Goal: Transaction & Acquisition: Obtain resource

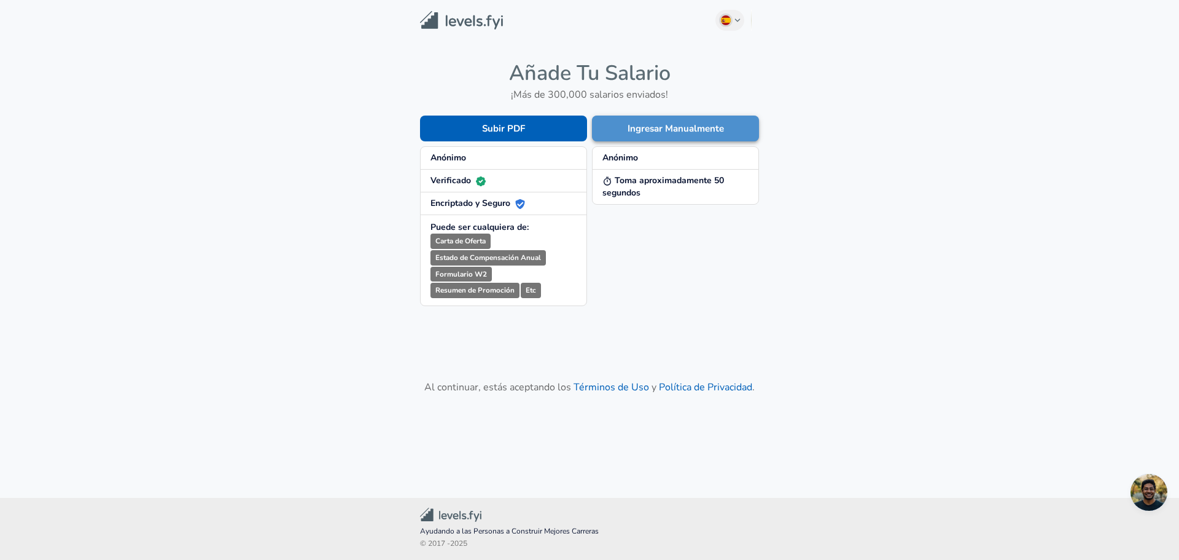
click at [674, 134] on button "Ingresar Manualmente" at bounding box center [675, 128] width 167 height 26
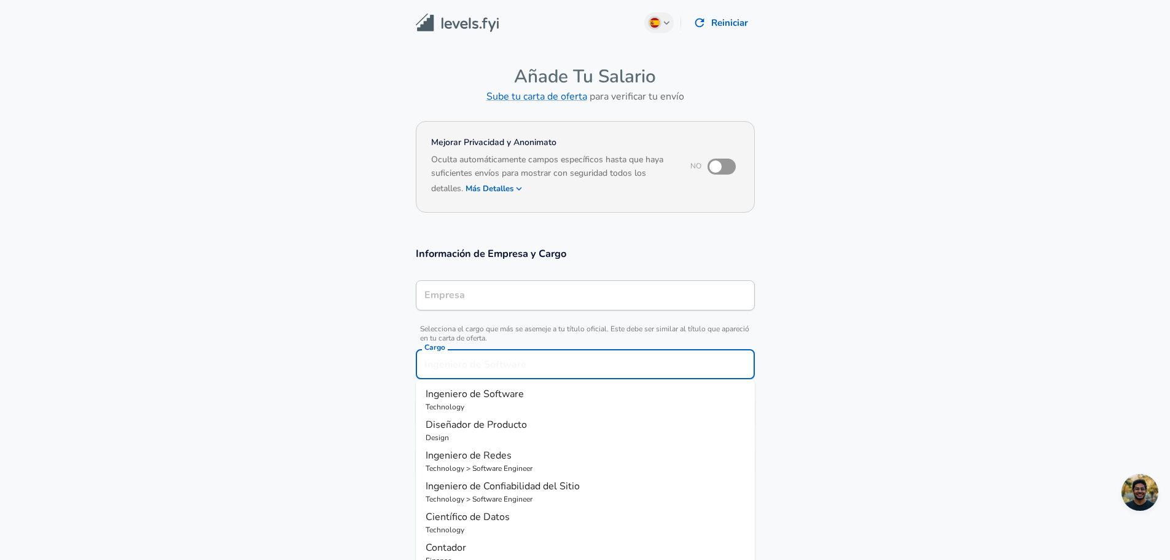
scroll to position [25, 0]
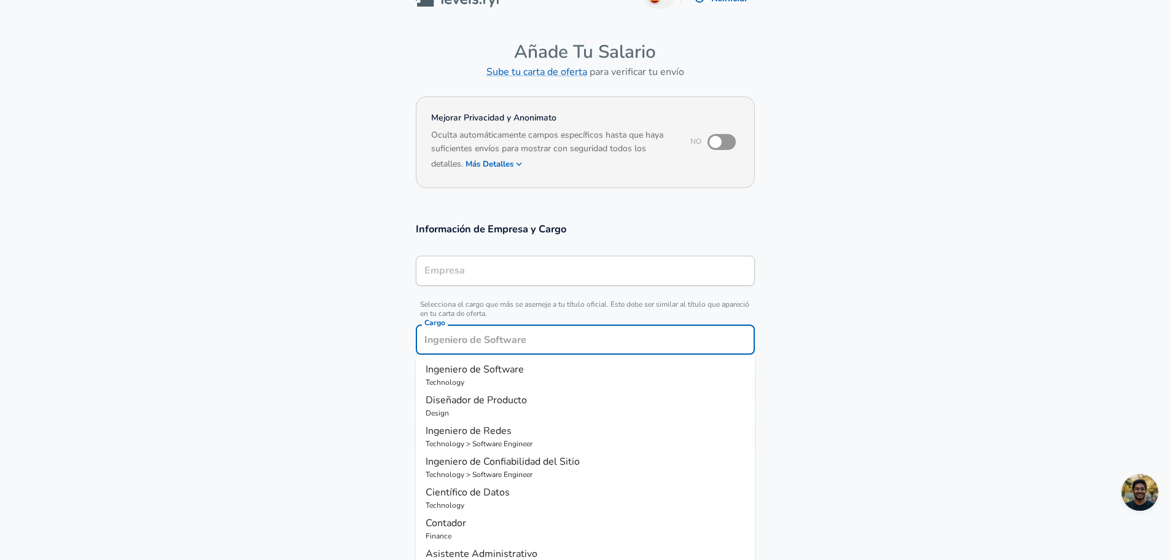
click at [545, 346] on input "Cargo" at bounding box center [585, 339] width 328 height 19
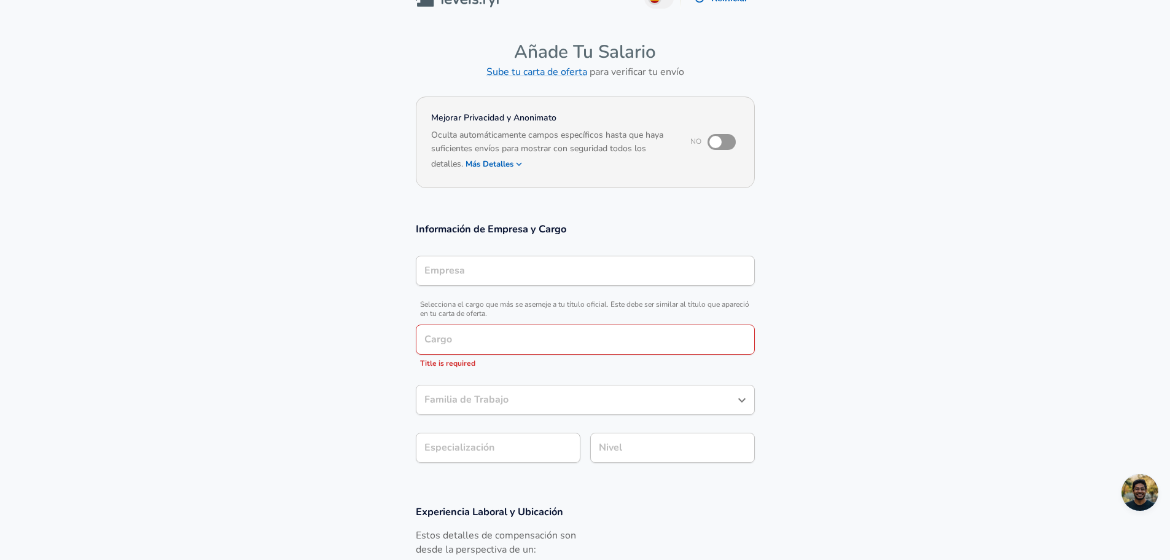
click at [359, 419] on section "Información de Empresa y Cargo Empresa Empresa Selecciona el cargo que más se a…" at bounding box center [585, 349] width 1170 height 283
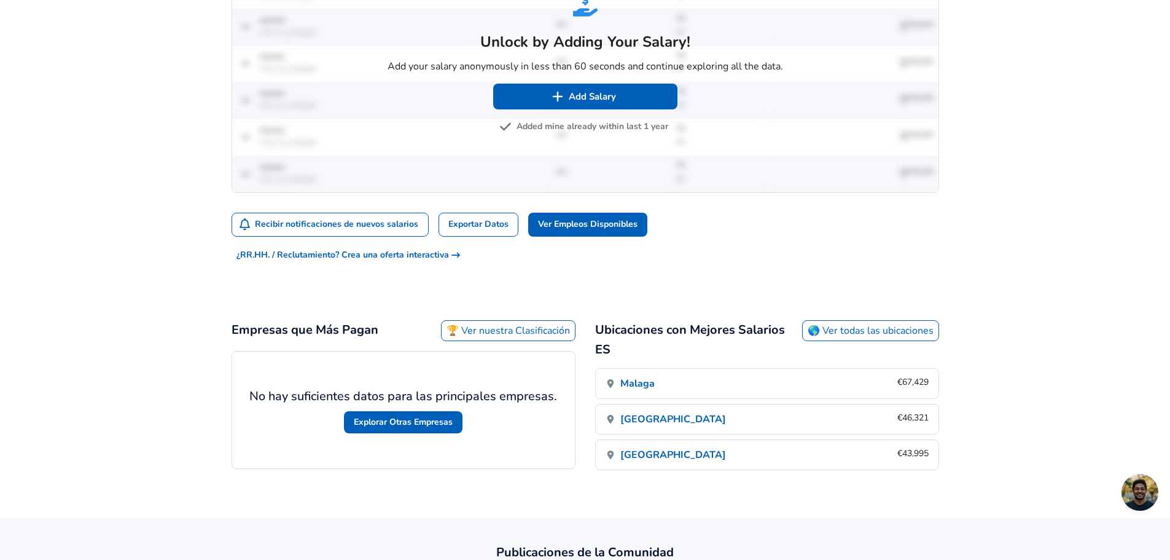
scroll to position [877, 0]
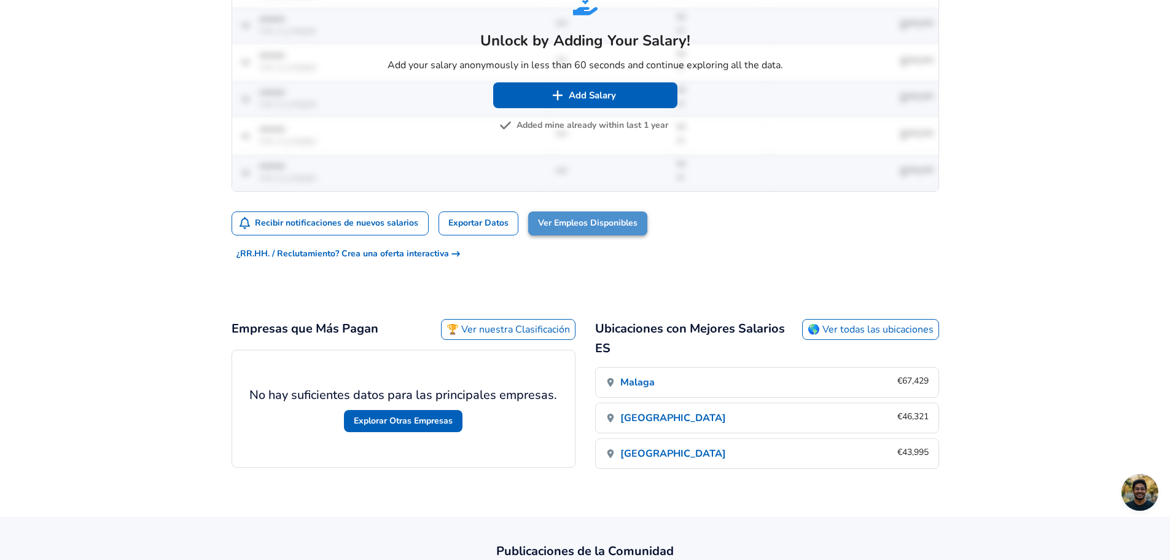
click at [585, 211] on link "Ver Empleos Disponibles" at bounding box center [587, 223] width 119 height 24
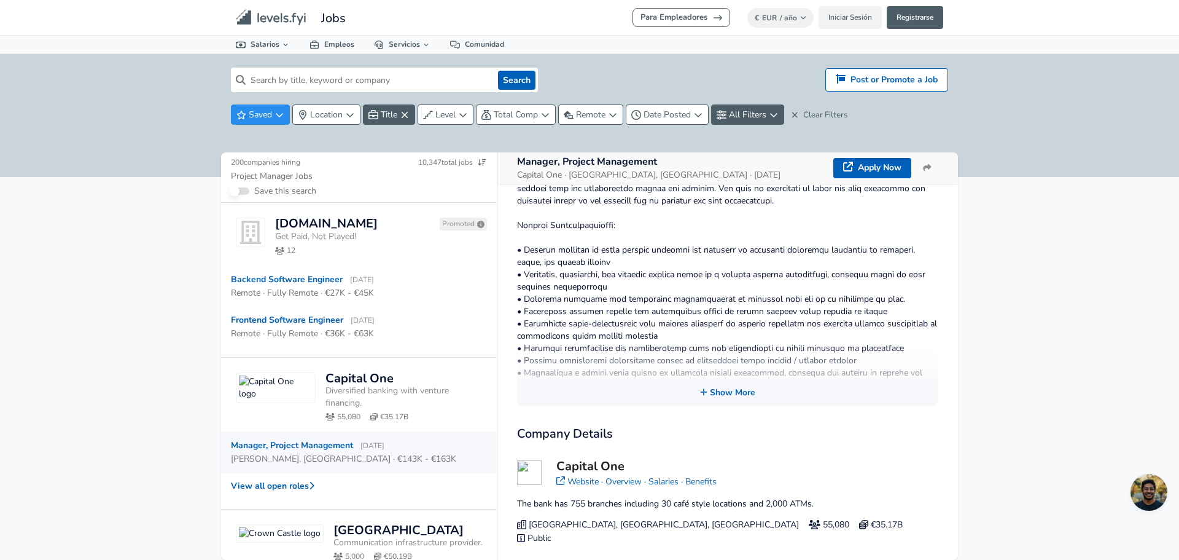
scroll to position [298, 0]
click at [746, 391] on button "Show More" at bounding box center [727, 391] width 421 height 26
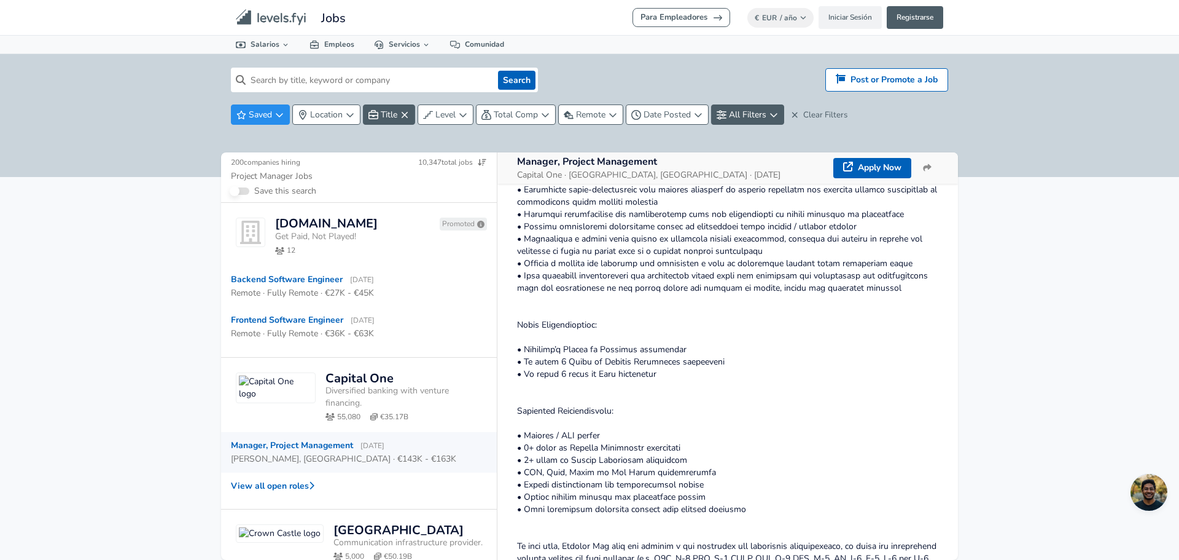
scroll to position [431, 0]
click at [601, 112] on span "Remote" at bounding box center [590, 115] width 29 height 12
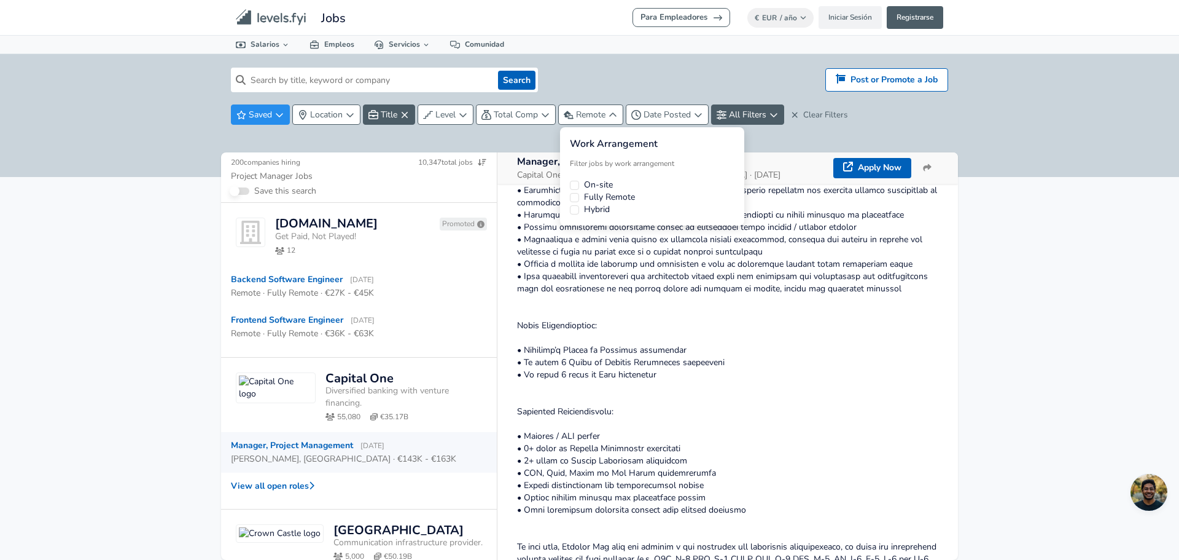
click at [609, 192] on label "Fully Remote" at bounding box center [609, 197] width 51 height 12
click at [579, 193] on button "Fully Remote" at bounding box center [574, 197] width 9 height 9
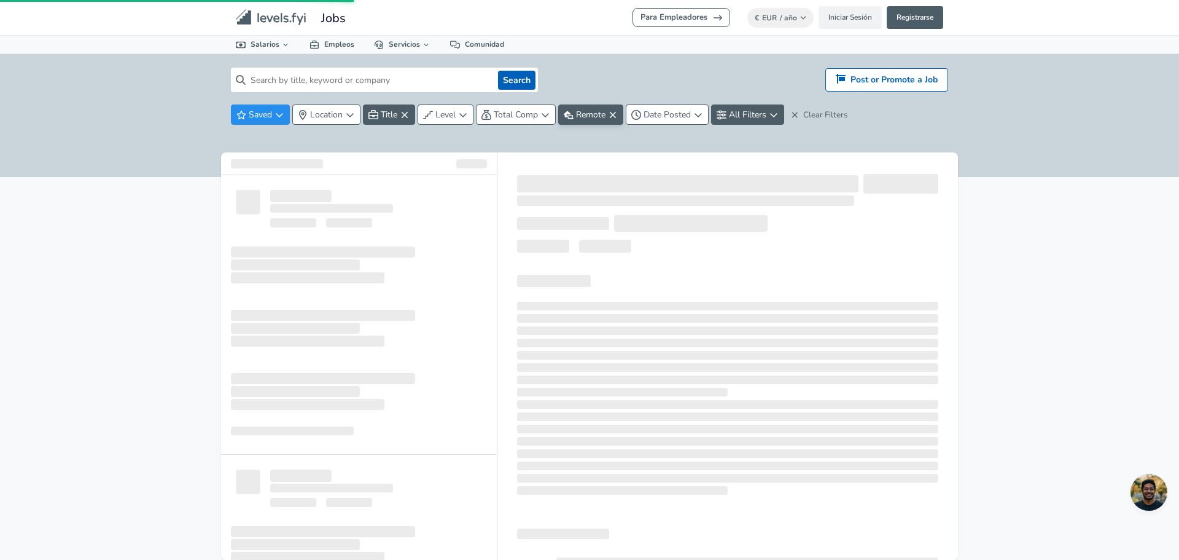
click at [747, 141] on html "We value your privacy We use cookies to enhance your browsing experience, serve…" at bounding box center [589, 280] width 1179 height 560
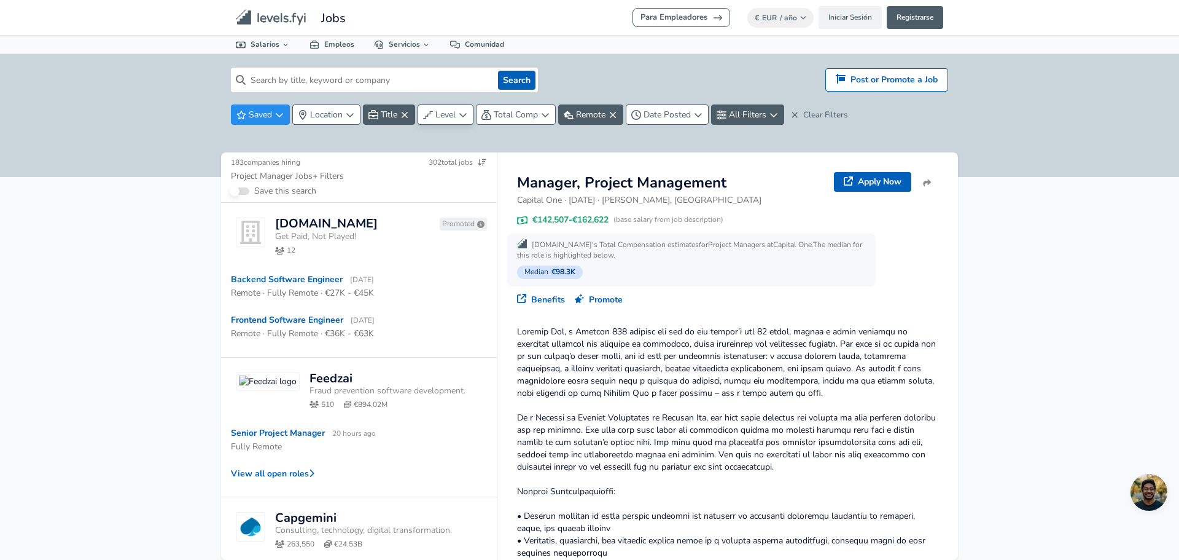
click at [438, 111] on span "Level" at bounding box center [446, 115] width 20 height 12
click at [947, 254] on html "We value your privacy We use cookies to enhance your browsing experience, serve…" at bounding box center [589, 280] width 1179 height 560
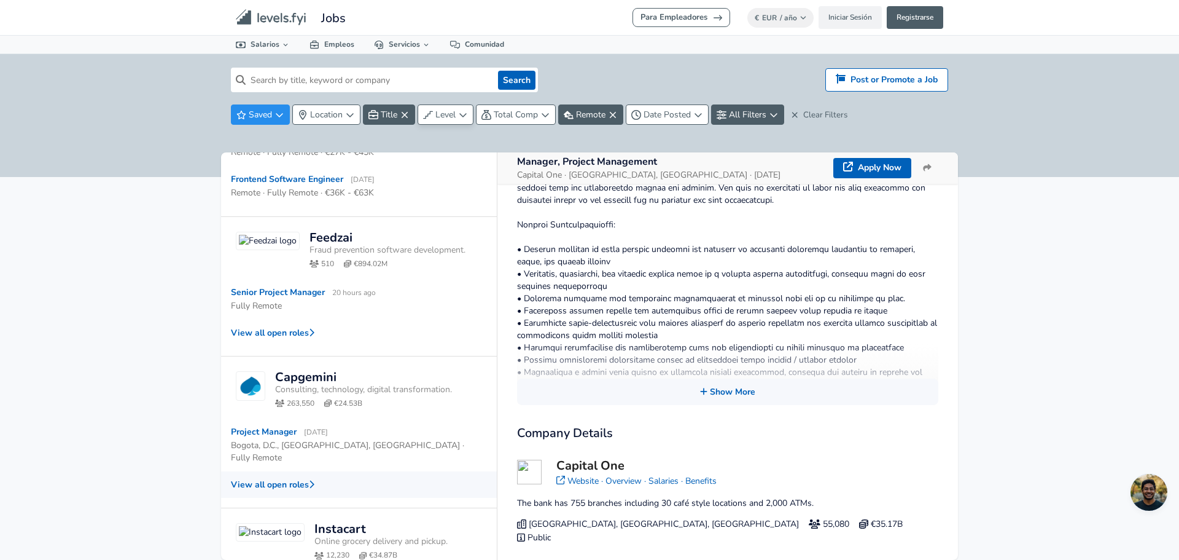
scroll to position [141, 0]
click at [278, 332] on button "View all open roles" at bounding box center [359, 332] width 276 height 26
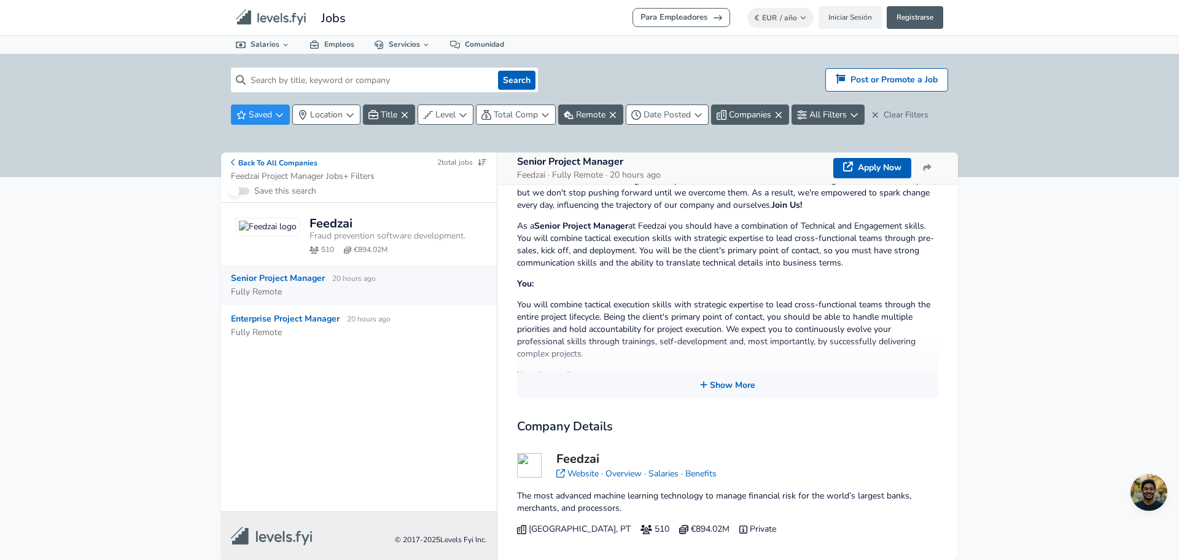
scroll to position [226, 0]
click at [709, 392] on button "Show More" at bounding box center [727, 384] width 421 height 26
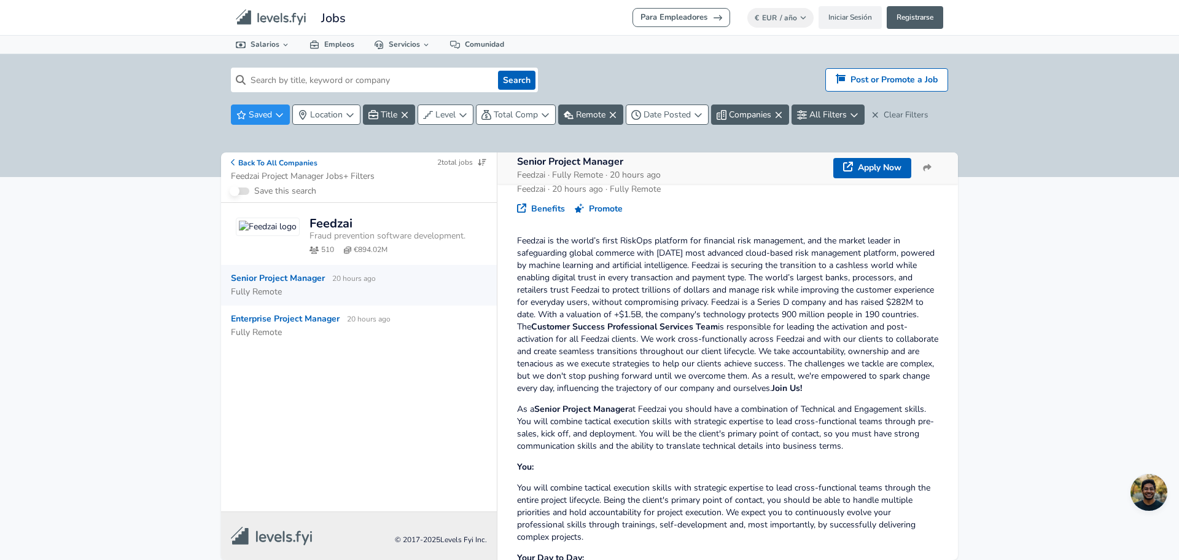
scroll to position [0, 0]
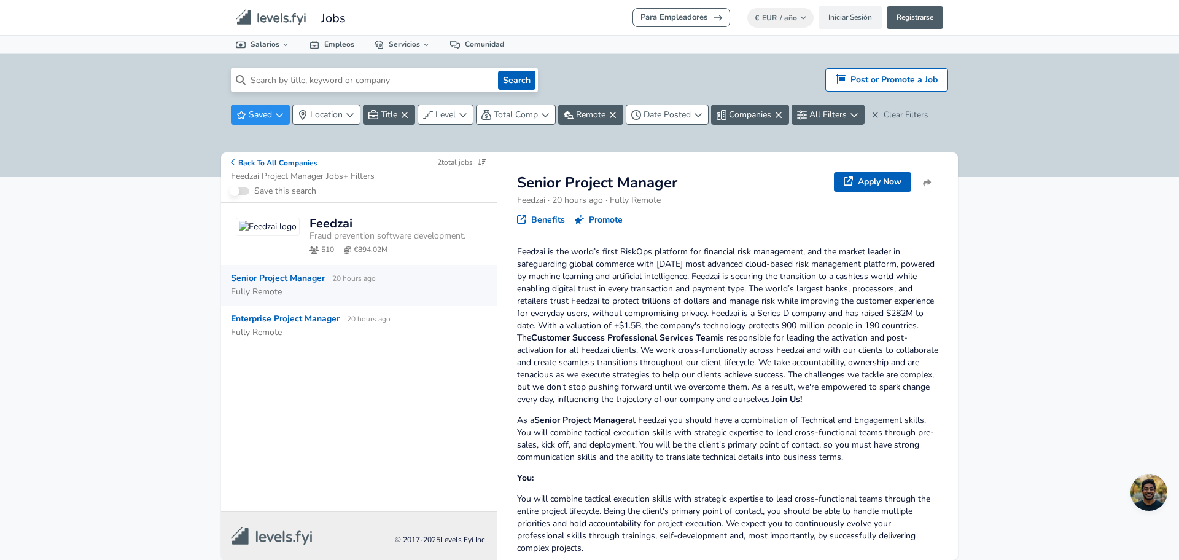
click at [341, 82] on input at bounding box center [370, 80] width 248 height 25
type input "jefe de proyecto"
click at [498, 71] on button "Search" at bounding box center [516, 80] width 37 height 19
click at [276, 159] on button "Back To All Companies" at bounding box center [274, 162] width 87 height 10
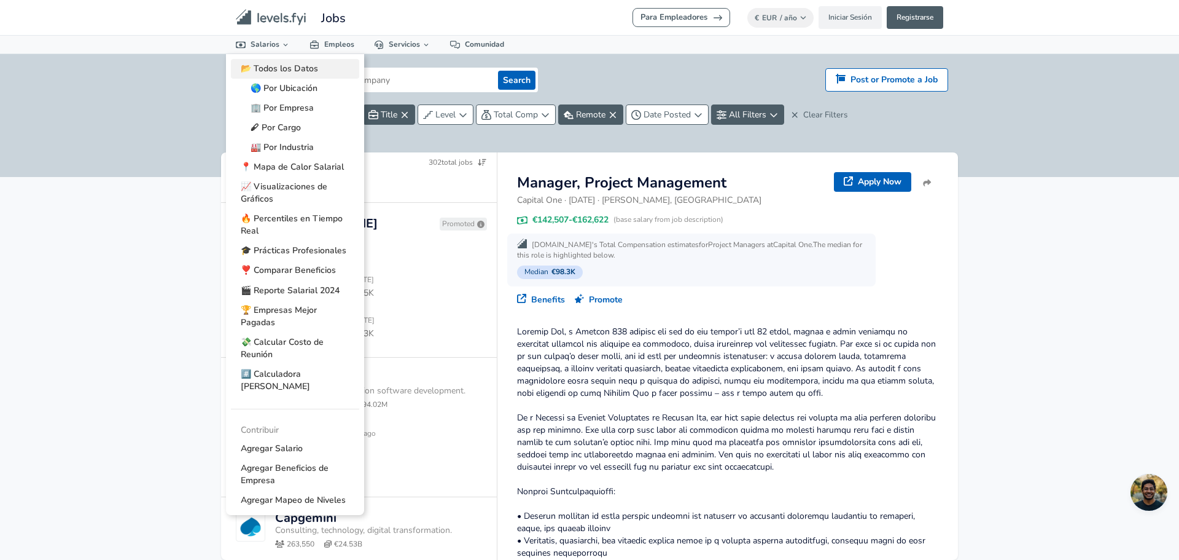
click at [310, 71] on link "📂 Todos los Datos" at bounding box center [295, 69] width 128 height 20
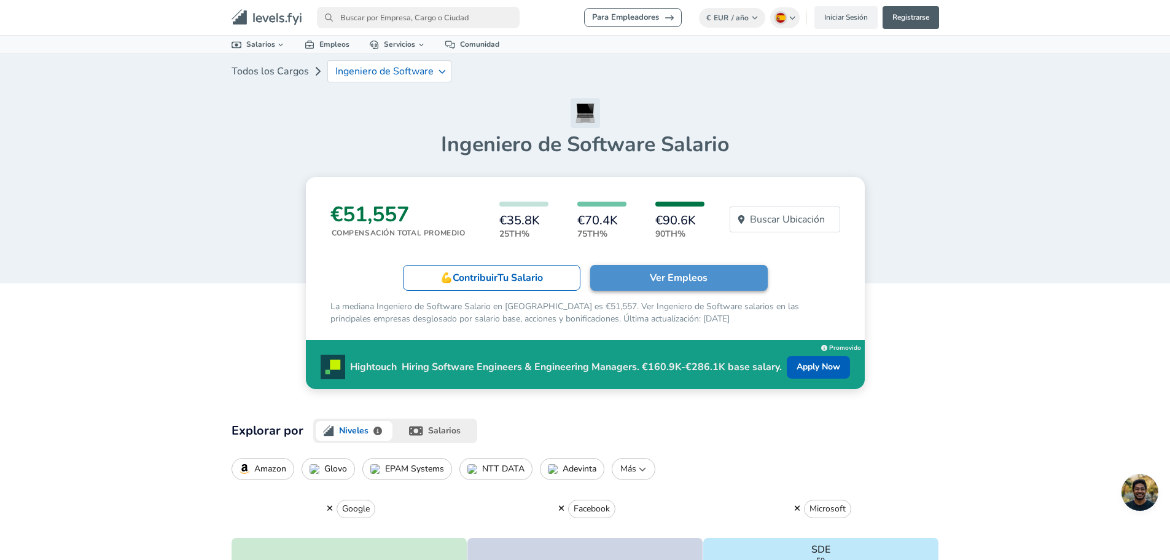
click at [651, 284] on p "Ver Empleos" at bounding box center [679, 277] width 58 height 15
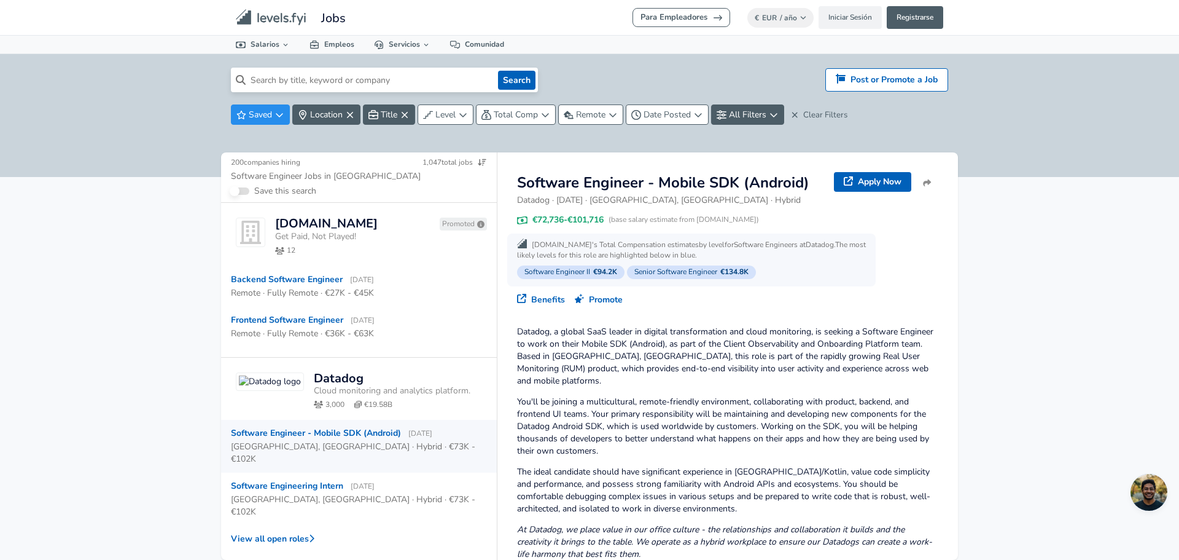
click at [418, 84] on input at bounding box center [370, 80] width 248 height 25
type input "Jefe de proyecto"
click at [498, 71] on button "Search" at bounding box center [516, 80] width 37 height 19
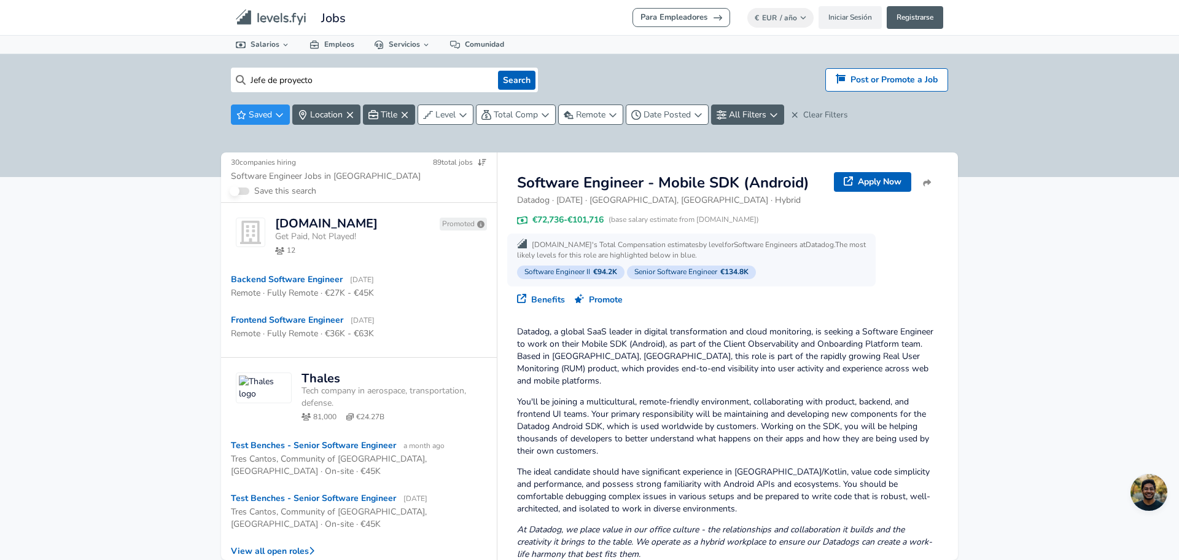
click at [284, 11] on icon "Levels FYI Logo" at bounding box center [271, 17] width 71 height 17
